Goal: Find specific page/section: Find specific page/section

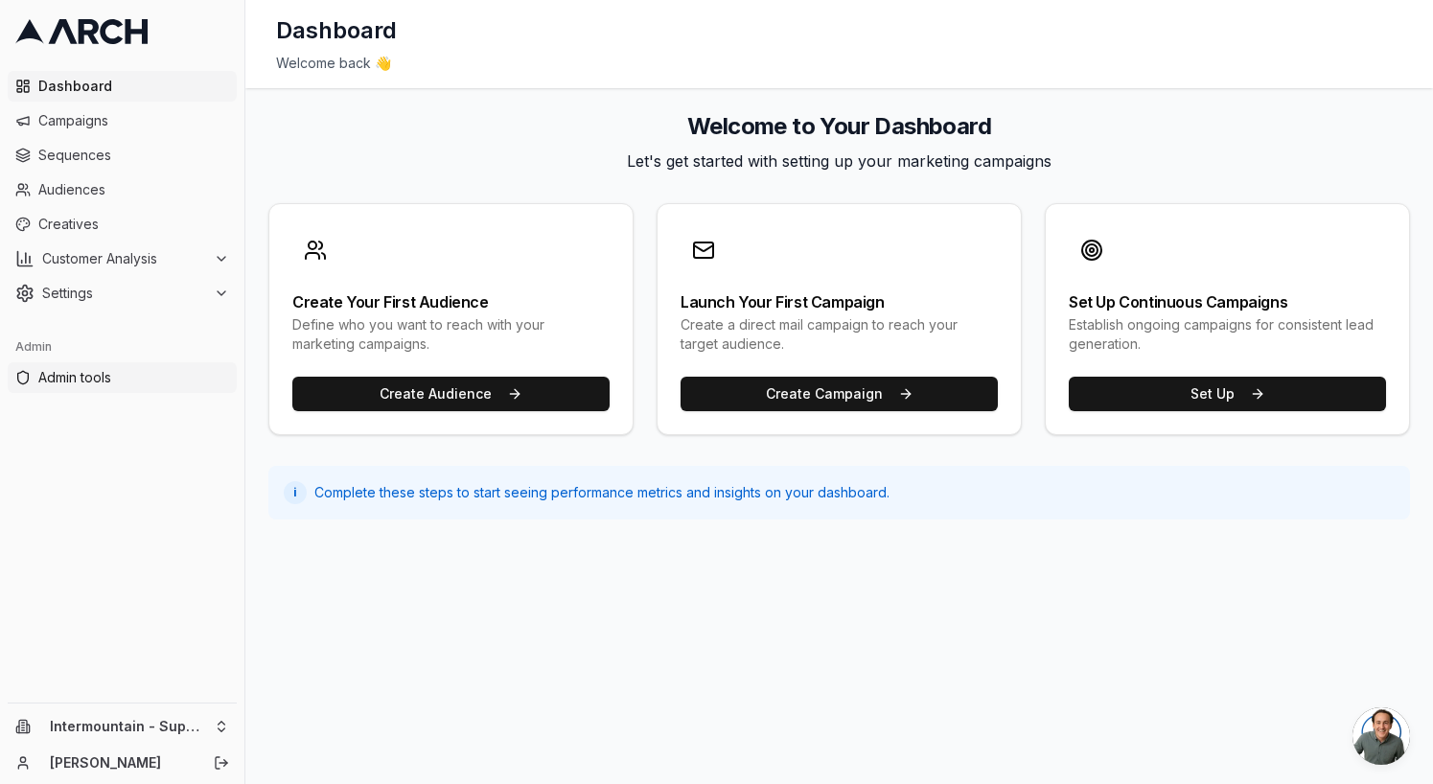
click at [90, 380] on span "Admin tools" at bounding box center [133, 377] width 191 height 19
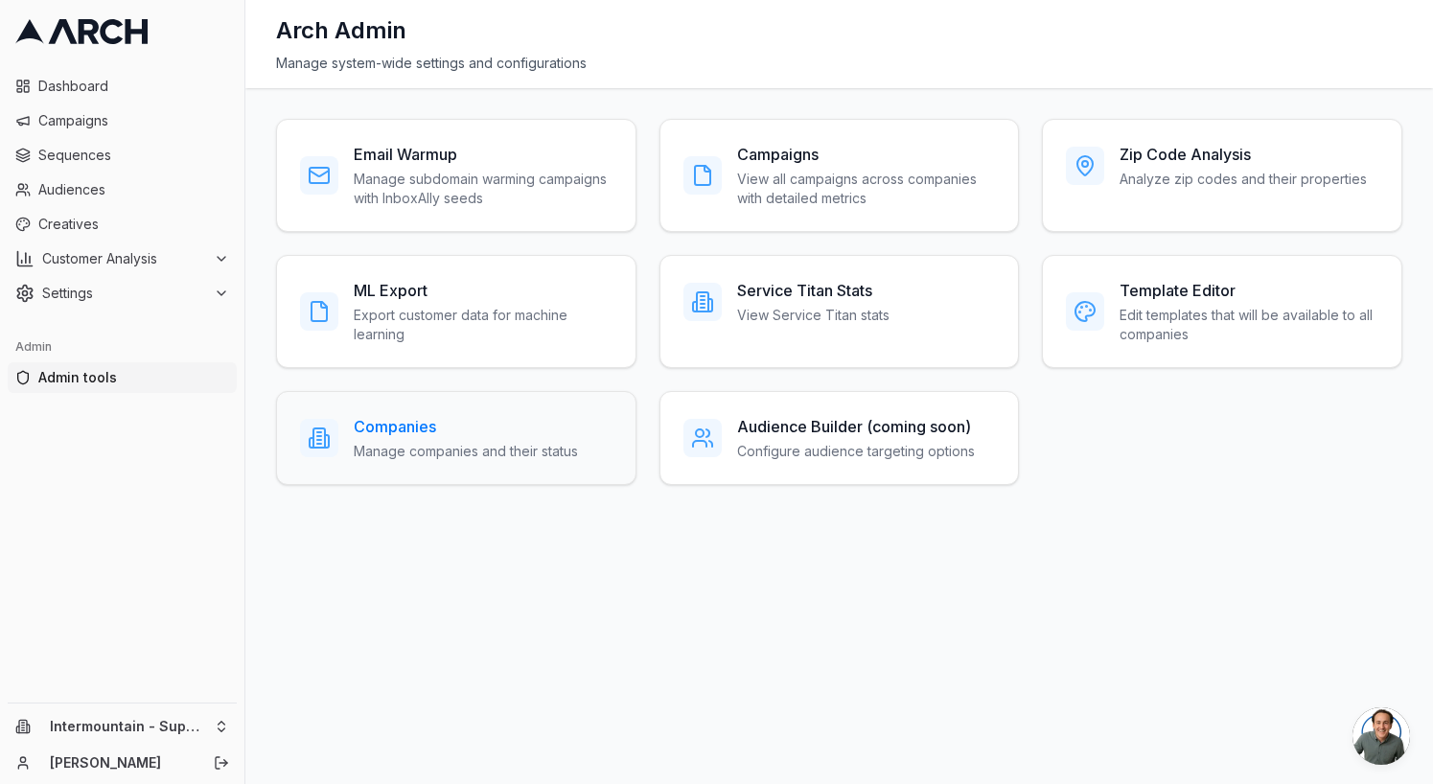
click at [392, 434] on h3 "Companies" at bounding box center [466, 426] width 224 height 23
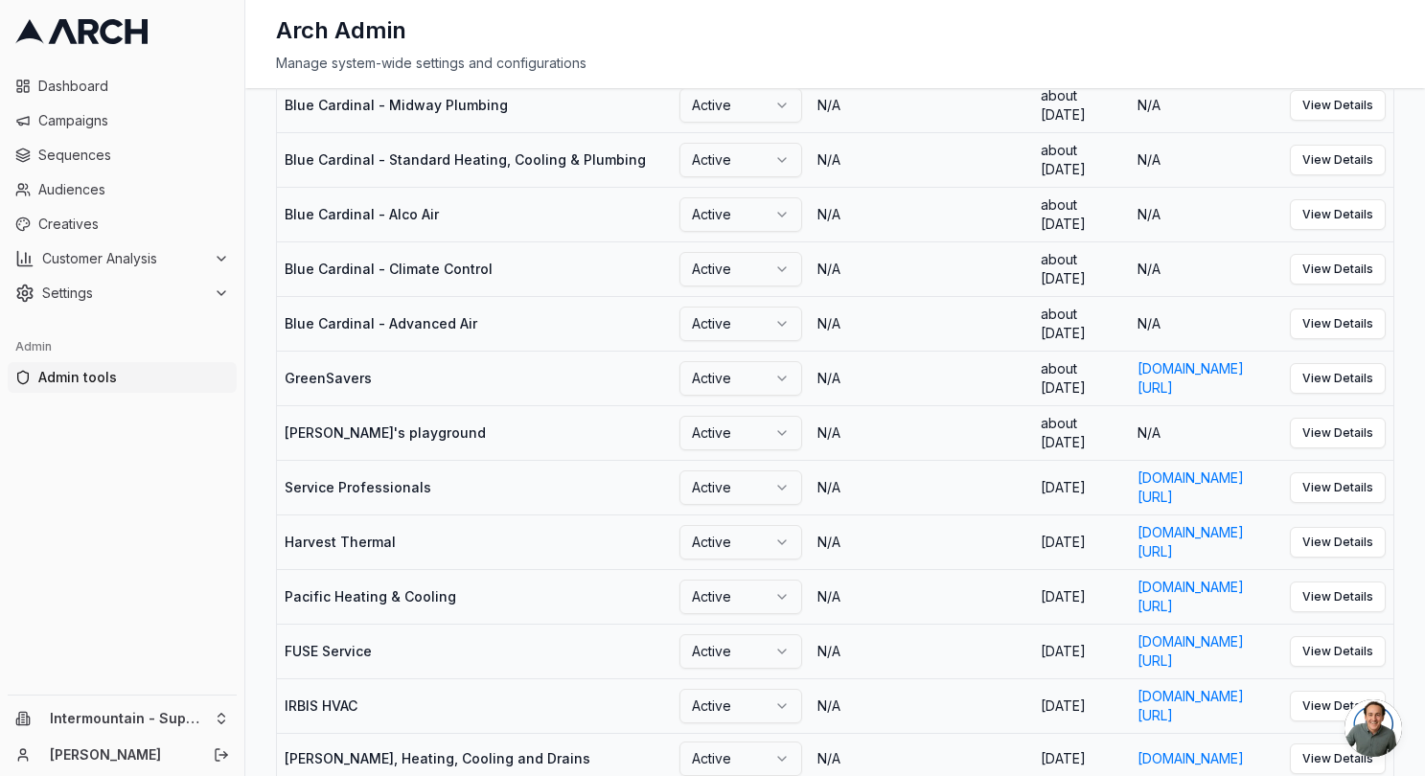
scroll to position [0, 126]
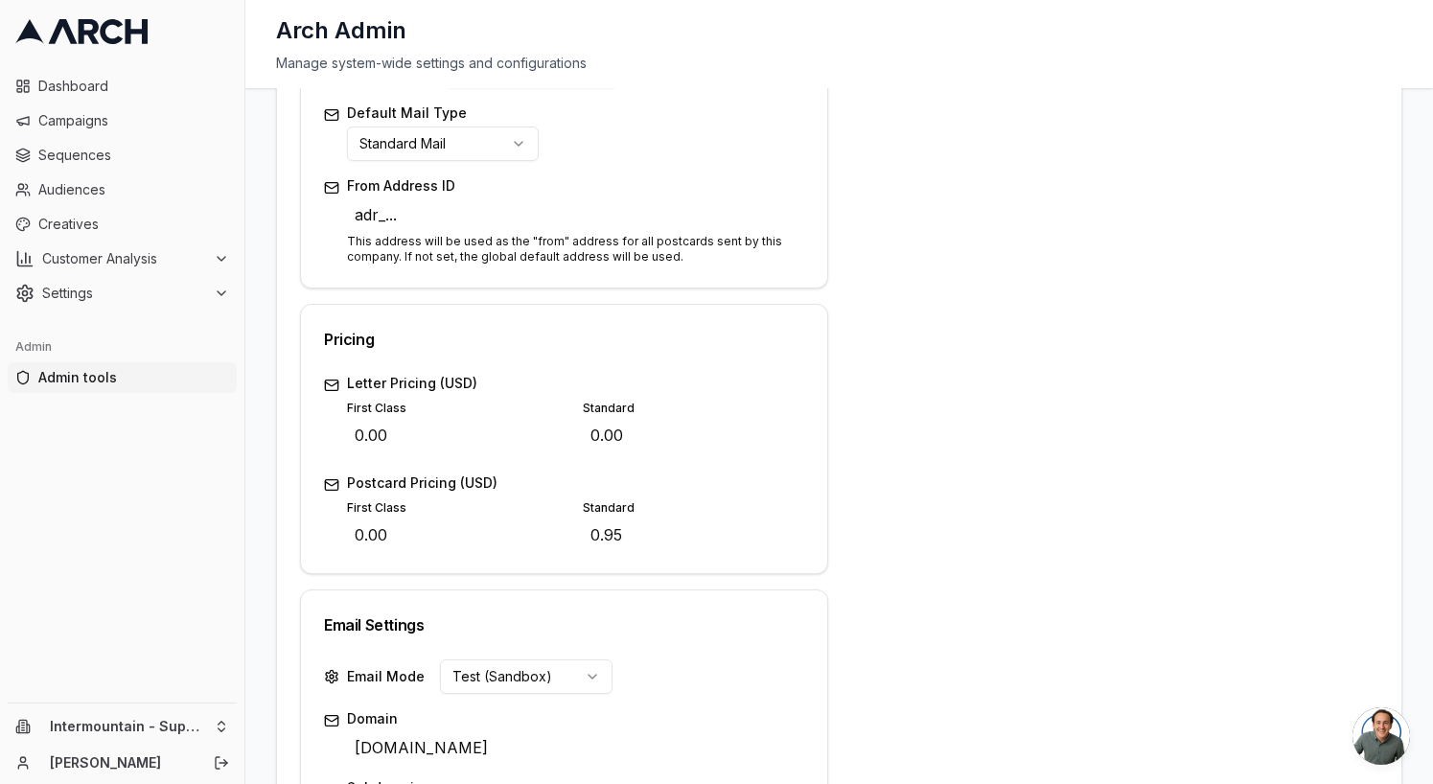
scroll to position [700, 0]
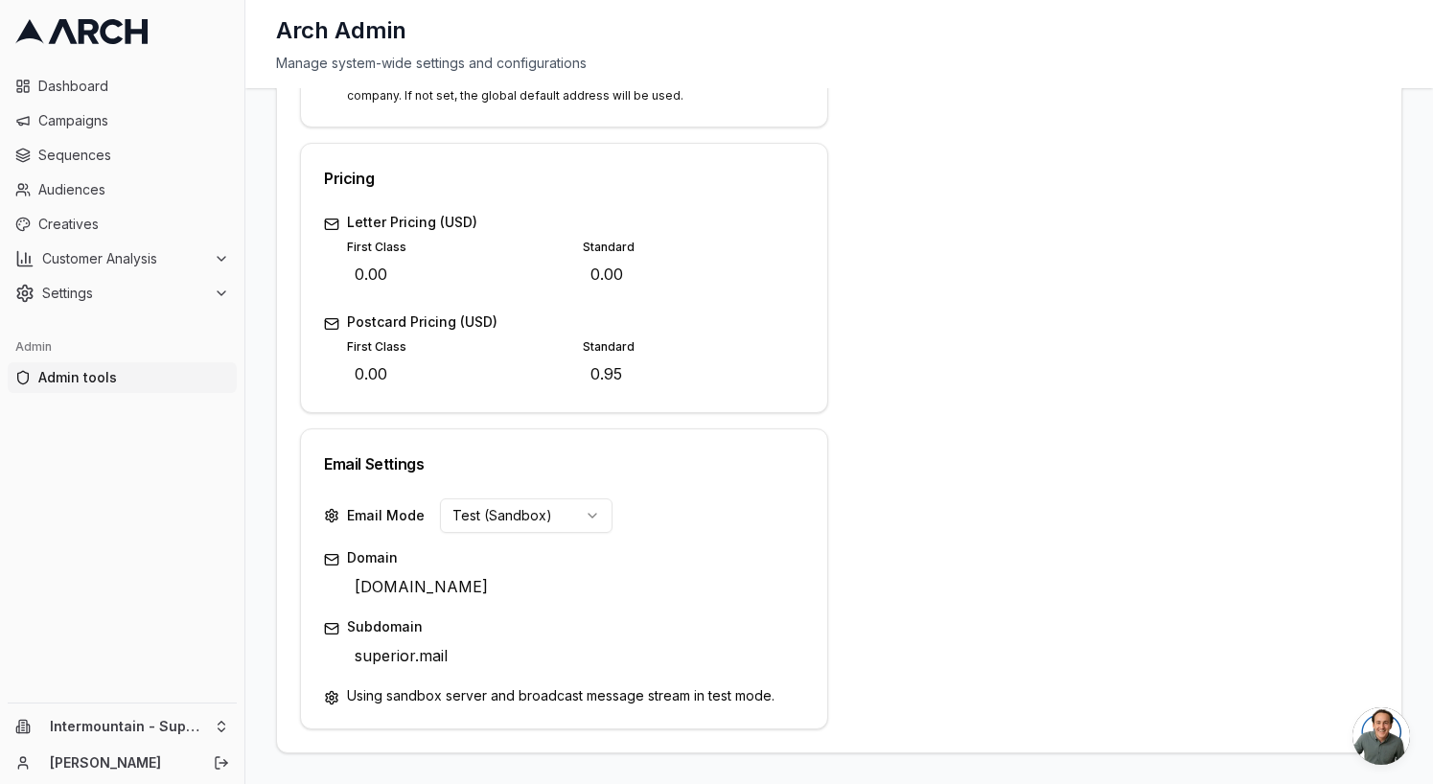
click at [569, 515] on html "Dashboard Campaigns Sequences Audiences Creatives Customer Analysis Settings Ad…" at bounding box center [716, 392] width 1433 height 784
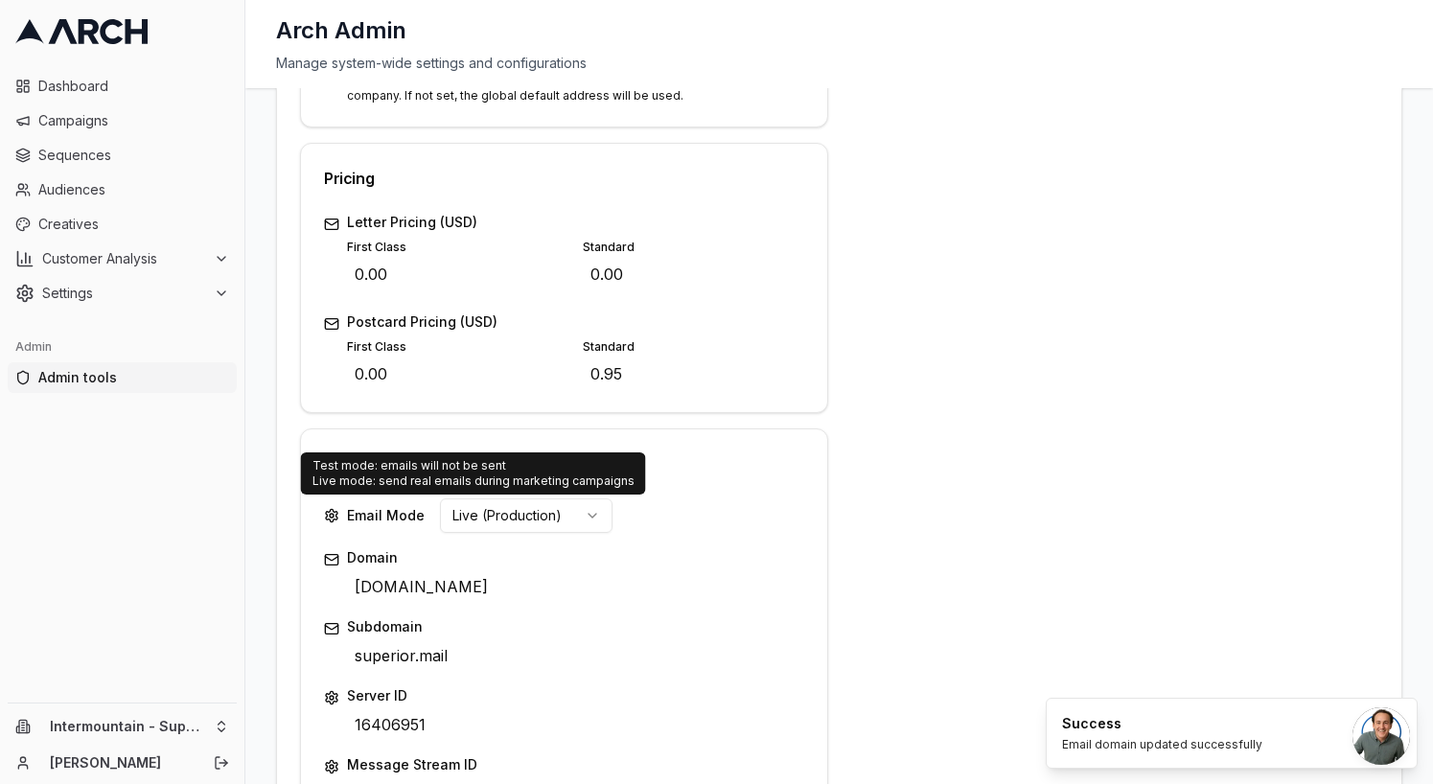
click at [882, 498] on div "Address 3536 S 1950 W Edit City Salt Lake City Edit State UT Edit ZIP Code 8411…" at bounding box center [1115, 186] width 528 height 1294
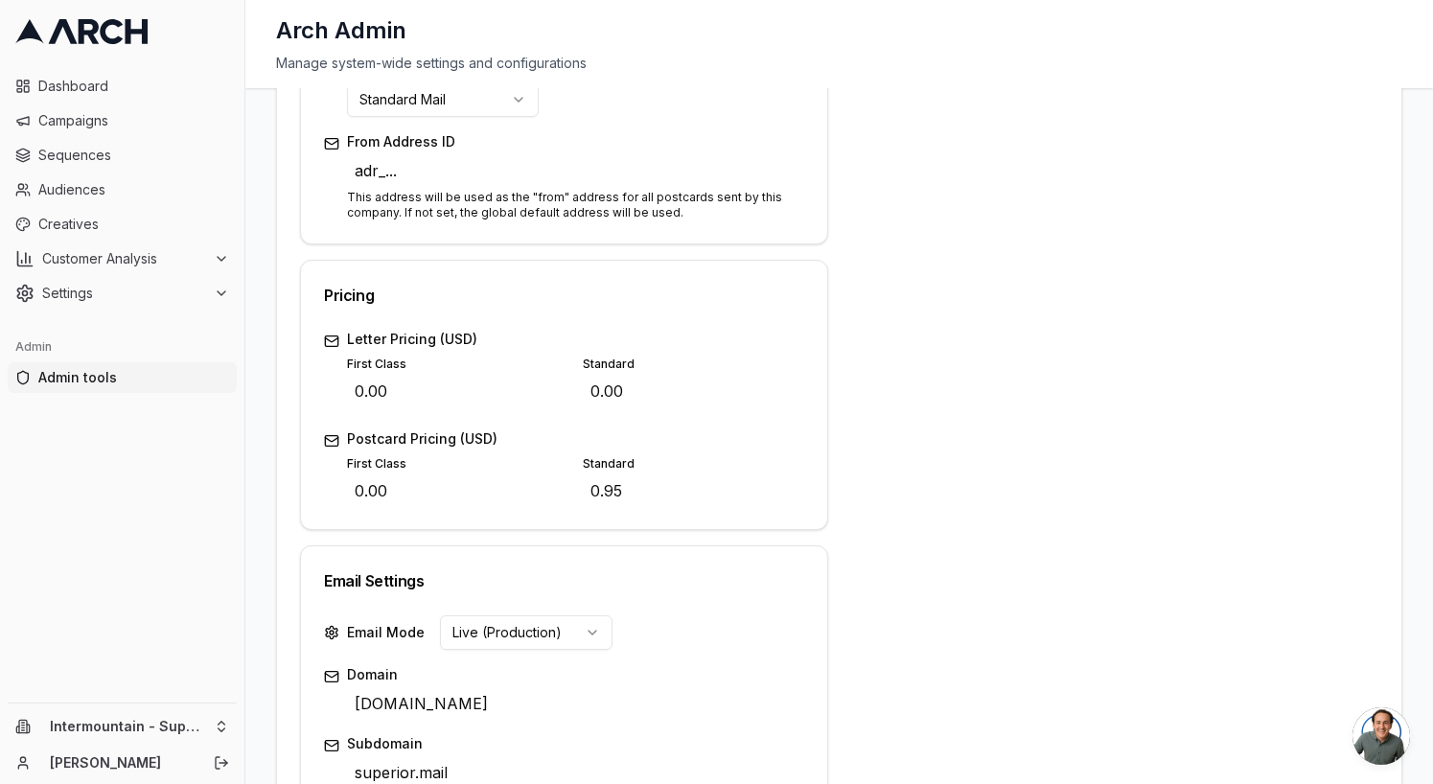
scroll to position [803, 0]
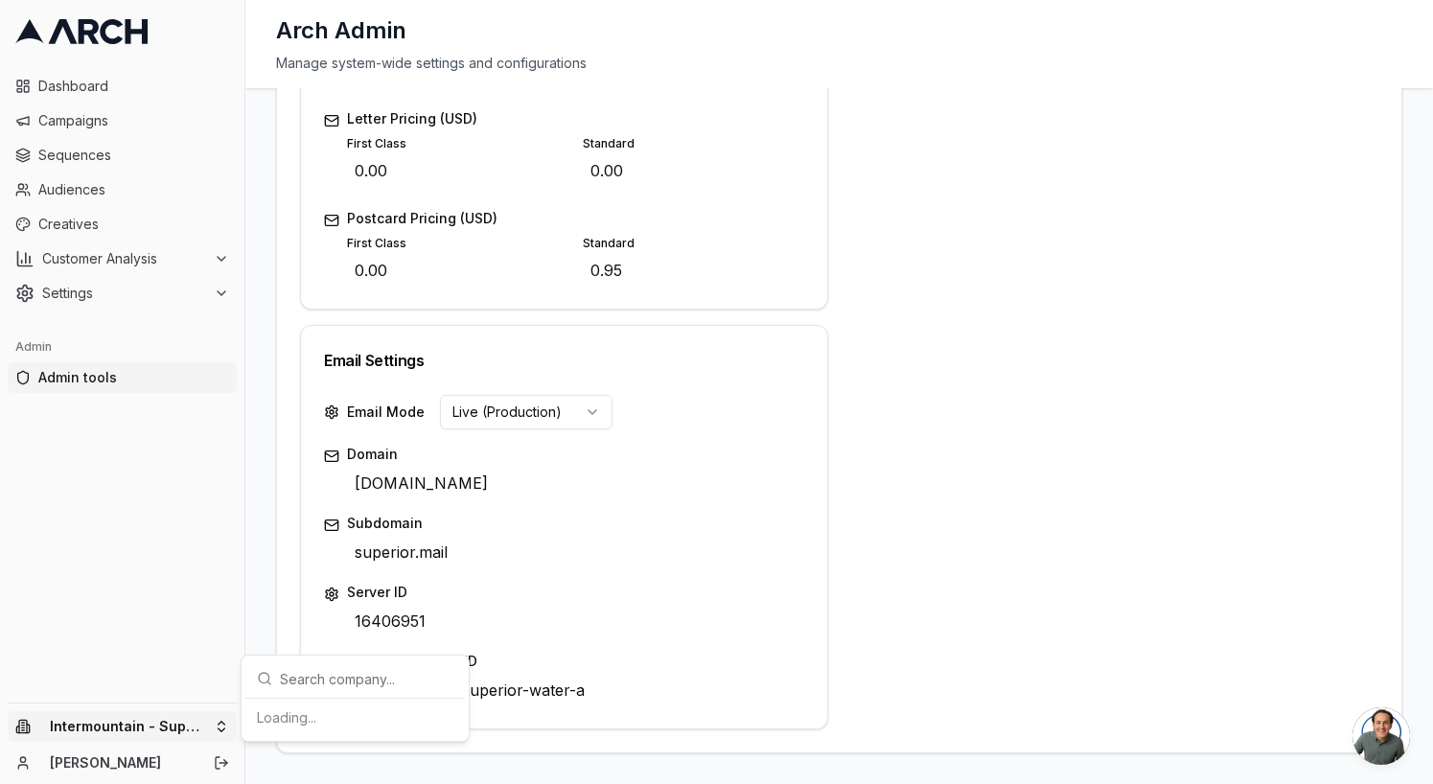
click at [156, 716] on html "Dashboard Campaigns Sequences Audiences Creatives Customer Analysis Settings Ad…" at bounding box center [716, 392] width 1433 height 784
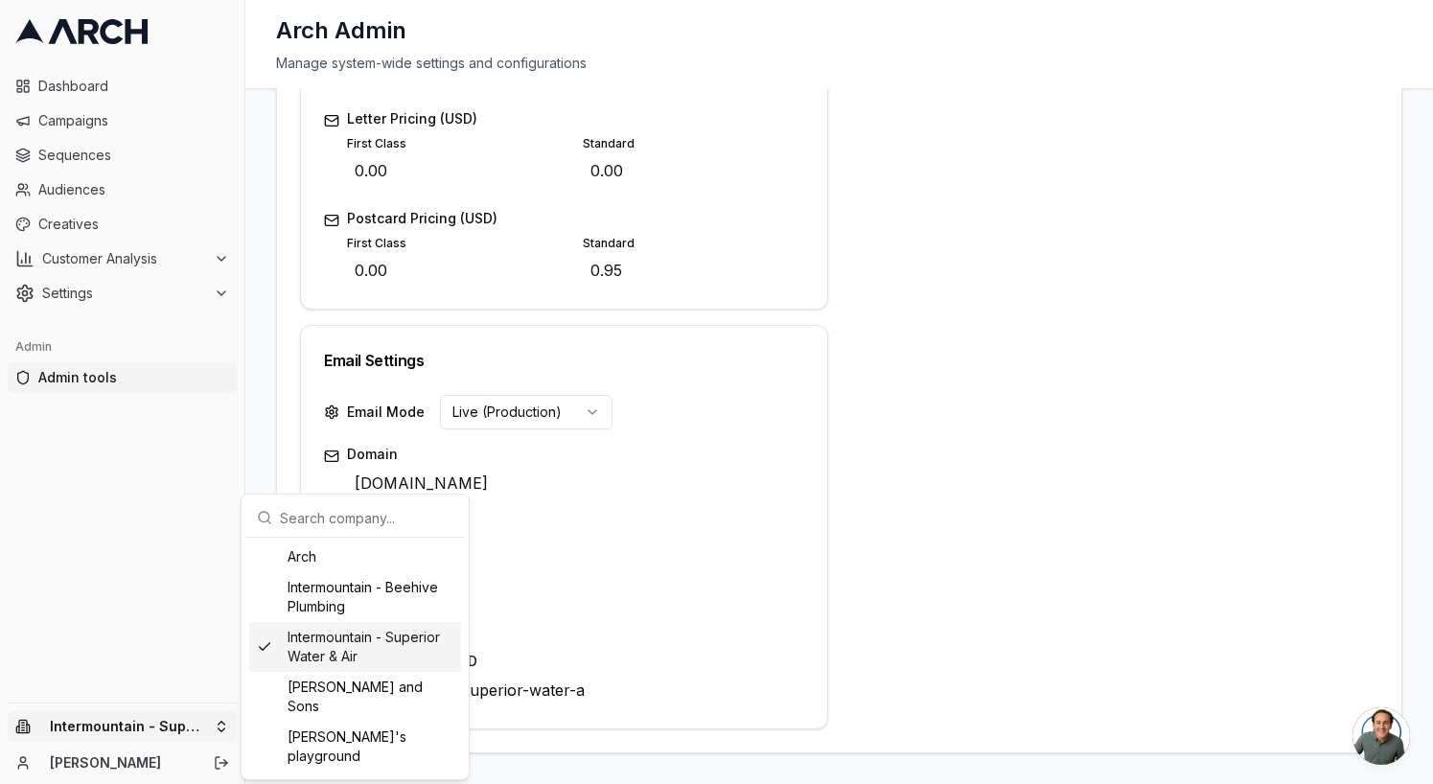
click at [921, 593] on html "Dashboard Campaigns Sequences Audiences Creatives Customer Analysis Settings Ad…" at bounding box center [716, 392] width 1433 height 784
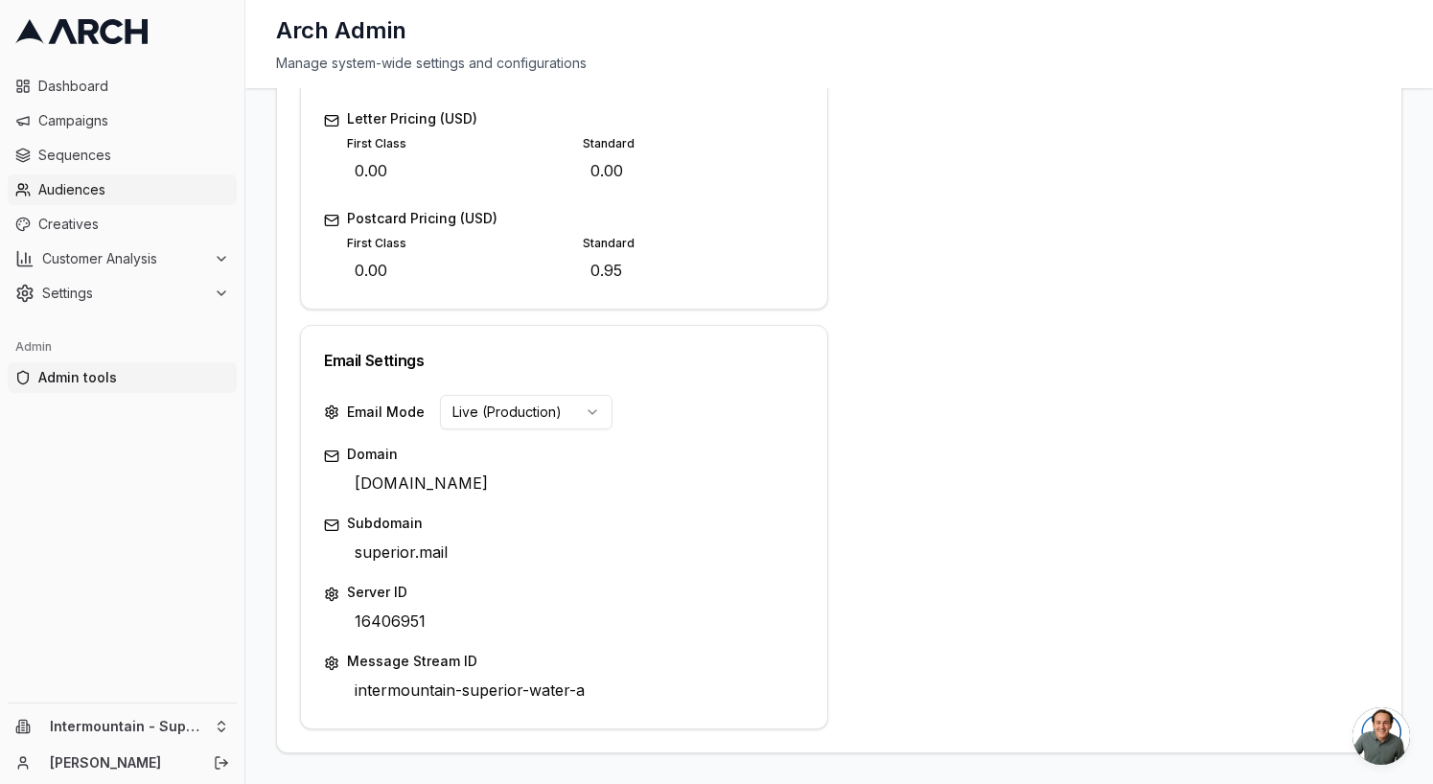
click at [128, 185] on span "Audiences" at bounding box center [133, 189] width 191 height 19
